Goal: Information Seeking & Learning: Find specific page/section

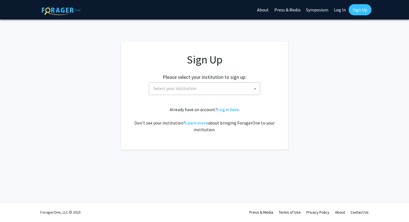
click at [189, 87] on span "Select your institution" at bounding box center [175, 88] width 43 height 6
click at [181, 89] on span "Baylor University" at bounding box center [205, 88] width 109 height 11
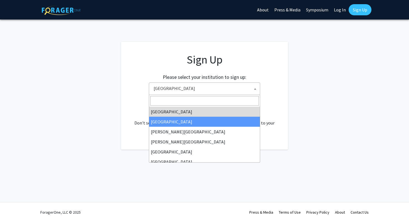
select select "10"
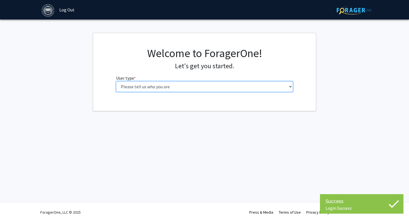
click at [216, 85] on select "Please tell us who you are Undergraduate Student Master's Student Doctoral Cand…" at bounding box center [204, 86] width 177 height 11
select select "1: undergrad"
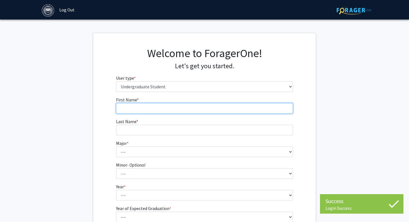
click at [199, 106] on input "First Name * required" at bounding box center [204, 108] width 177 height 11
type input "Cate"
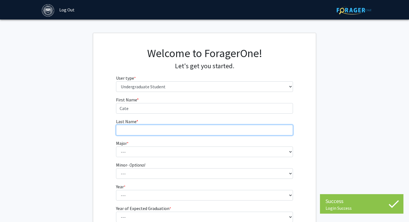
type input "Loev"
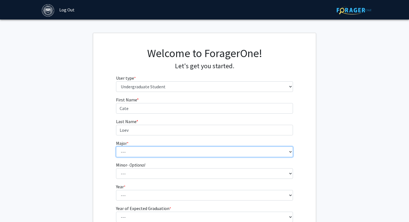
click at [163, 149] on select "--- African and African American Studies American Studies Anthropology Applied …" at bounding box center [204, 151] width 177 height 11
select select "18: 584"
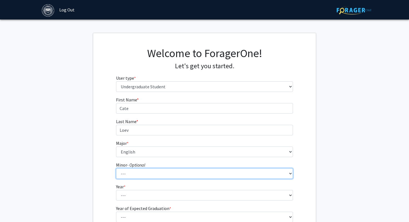
click at [137, 176] on select "--- African and African American Studies Anthropology Arabic Language, Literatu…" at bounding box center [204, 173] width 177 height 11
select select "11: 363"
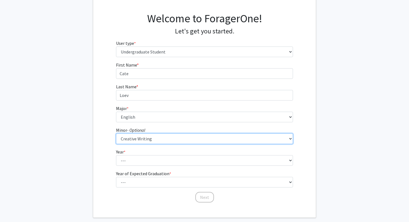
scroll to position [41, 0]
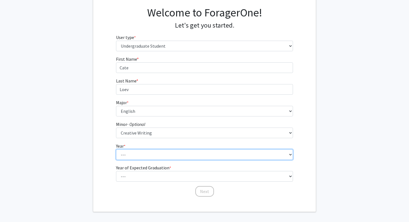
click at [140, 153] on select "--- First-year Sophomore Junior Senior Postbaccalaureate Certificate" at bounding box center [204, 154] width 177 height 11
select select "2: sophomore"
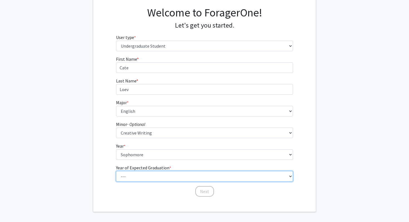
click at [141, 177] on select "--- 2025 2026 2027 2028 2029 2030 2031 2032 2033 2034" at bounding box center [204, 176] width 177 height 11
select select "4: 2028"
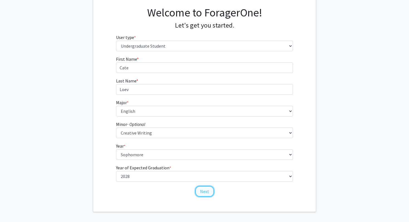
click at [201, 193] on button "Next" at bounding box center [204, 191] width 19 height 11
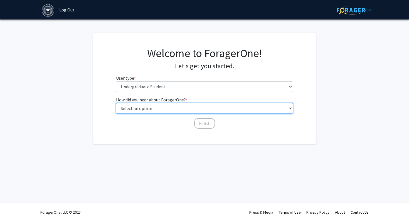
click at [189, 112] on select "Select an option Peer/student recommendation Faculty/staff recommendation Unive…" at bounding box center [204, 108] width 177 height 11
select select "3: university_website"
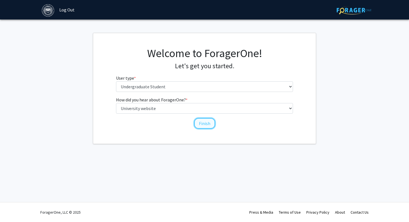
click at [205, 123] on button "Finish" at bounding box center [204, 123] width 21 height 11
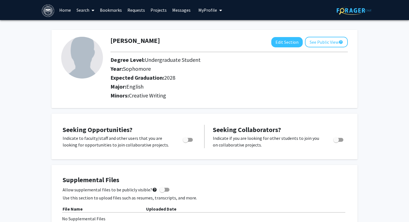
click at [83, 13] on link "Search" at bounding box center [85, 9] width 23 height 19
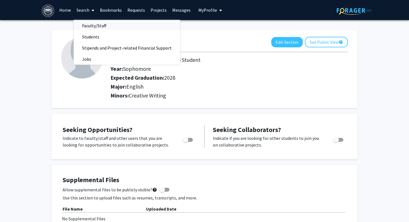
click at [90, 24] on span "Faculty/Staff" at bounding box center [94, 25] width 41 height 11
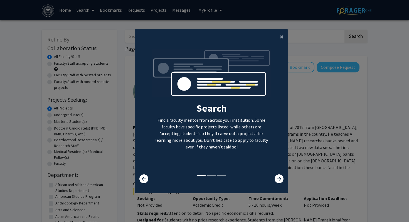
click at [259, 154] on div "Search Find a faculty mentor from across your institution. Some faculty have sp…" at bounding box center [211, 111] width 119 height 125
click at [278, 179] on icon at bounding box center [279, 178] width 9 height 9
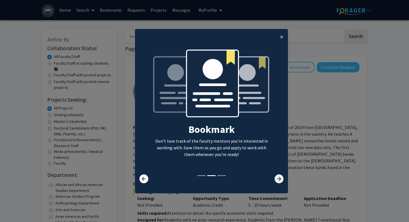
click at [278, 179] on icon at bounding box center [279, 178] width 9 height 9
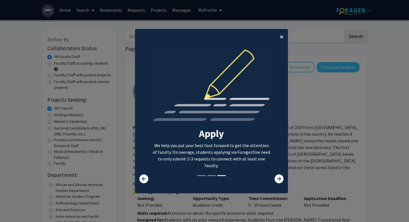
click at [284, 41] on button "×" at bounding box center [282, 37] width 13 height 16
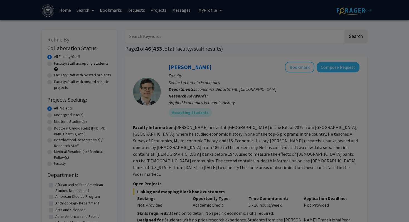
click at [282, 38] on div "Search Find a faculty mentor from across your institution. Some faculty have sp…" at bounding box center [211, 59] width 153 height 125
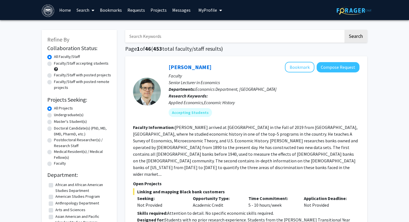
scroll to position [3, 0]
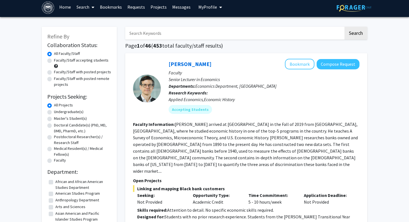
click at [258, 31] on input "Search Keywords" at bounding box center [234, 33] width 218 height 13
type input "english"
click at [345, 27] on button "Search" at bounding box center [356, 33] width 23 height 13
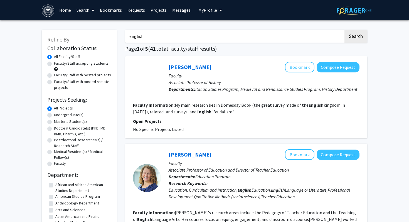
scroll to position [3, 0]
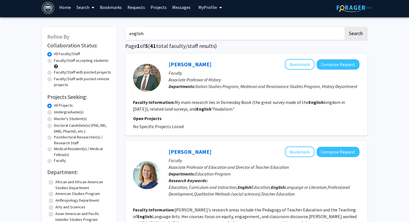
click at [89, 71] on label "Faculty/Staff with posted projects" at bounding box center [82, 72] width 57 height 6
click at [58, 71] on input "Faculty/Staff with posted projects" at bounding box center [56, 71] width 4 height 4
radio input "true"
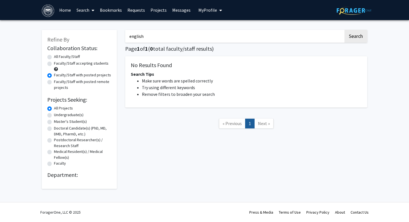
click at [276, 43] on div "english Search Page 1 of 1 ( 0 total faculty/staff results) No Results Found Se…" at bounding box center [246, 106] width 250 height 164
click at [271, 36] on input "english" at bounding box center [234, 36] width 218 height 13
click at [345, 30] on button "Search" at bounding box center [356, 36] width 23 height 13
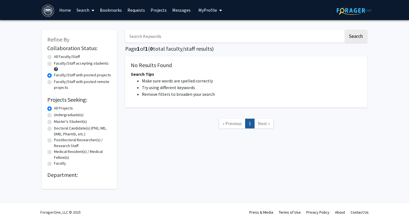
radio input "true"
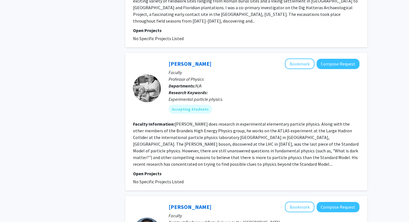
scroll to position [1657, 0]
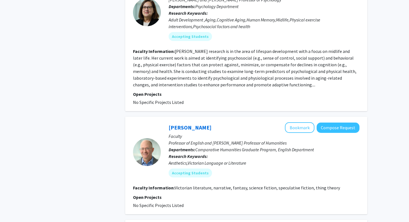
scroll to position [703, 0]
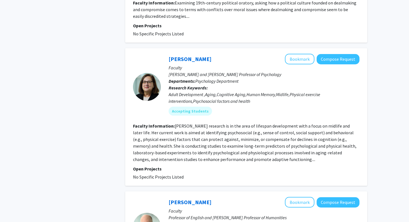
click at [259, 134] on fg-read-more "[PERSON_NAME] research is in the area of lifespan development with a focus on m…" at bounding box center [245, 142] width 224 height 39
click at [203, 91] on div "Adult Development ,Aging,Cognitive Aging,Human Memory,Midlife,Physical exercise…" at bounding box center [264, 97] width 191 height 13
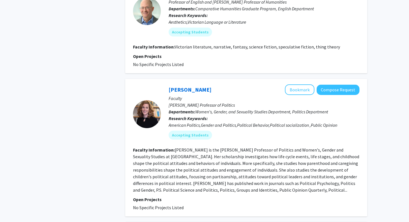
scroll to position [920, 0]
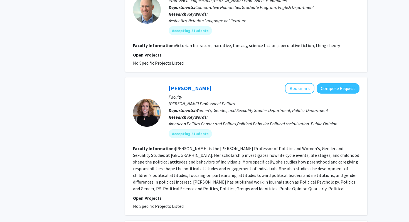
click at [188, 146] on fg-read-more "[PERSON_NAME] is the [PERSON_NAME] Professor of Politics and Women's, Gender an…" at bounding box center [246, 169] width 226 height 46
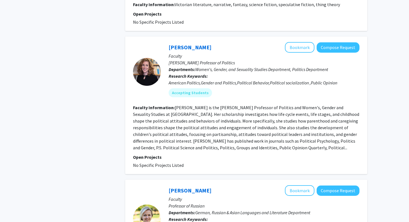
scroll to position [903, 0]
